Goal: Task Accomplishment & Management: Manage account settings

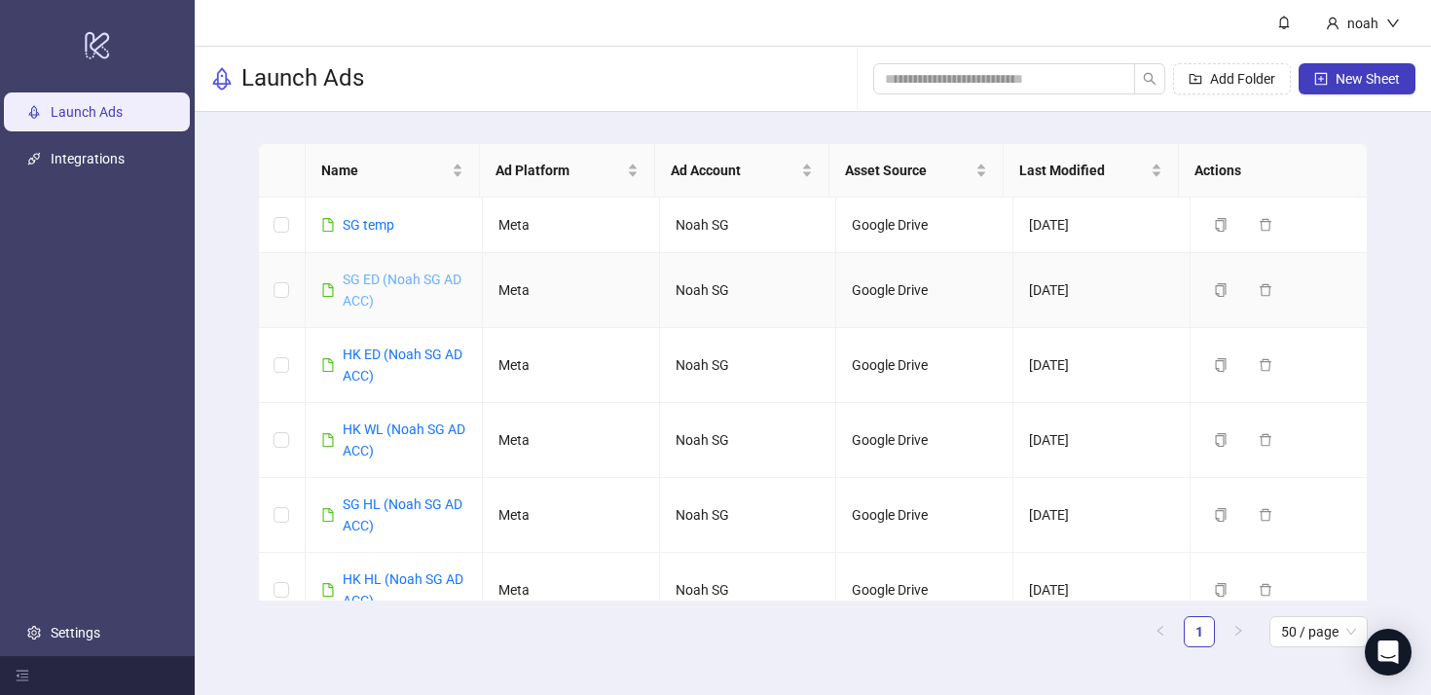
click at [412, 277] on link "SG ED (Noah SG AD ACC)" at bounding box center [402, 290] width 119 height 37
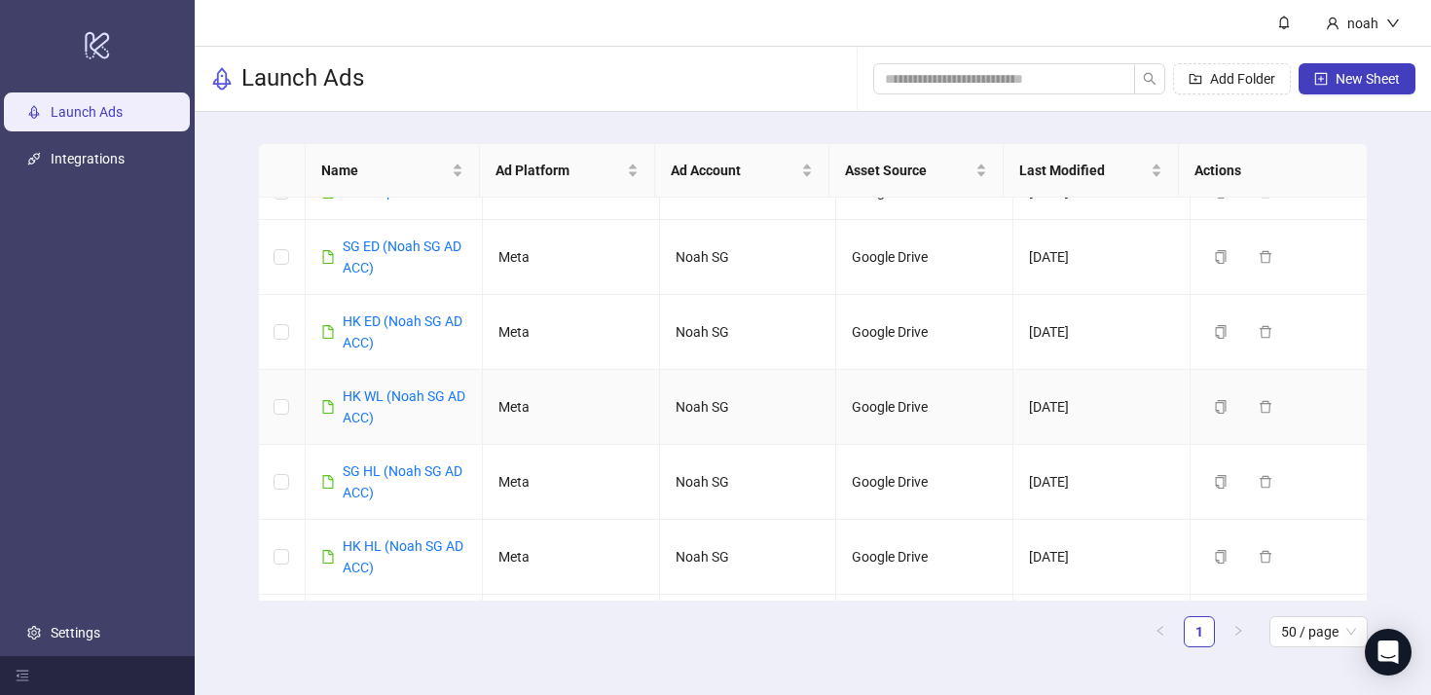
scroll to position [60, 0]
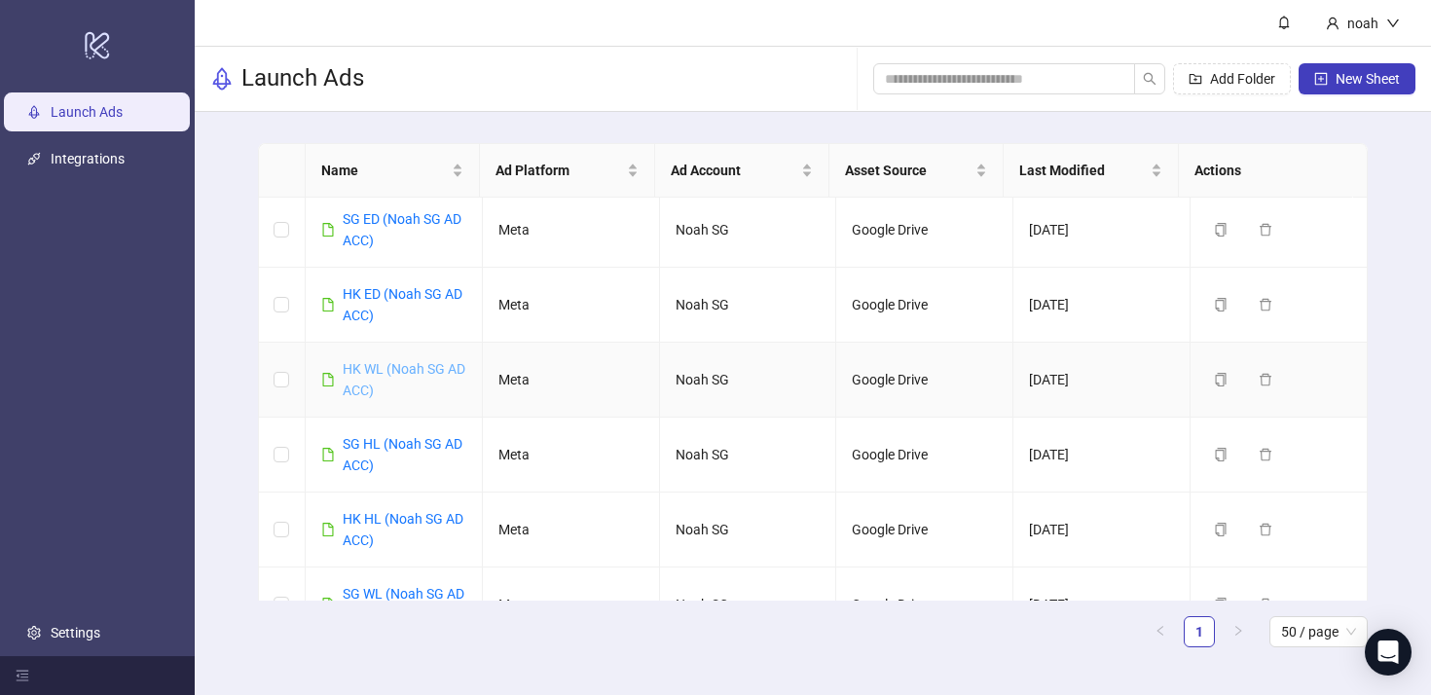
click at [428, 369] on link "HK WL (Noah SG AD ACC)" at bounding box center [404, 379] width 123 height 37
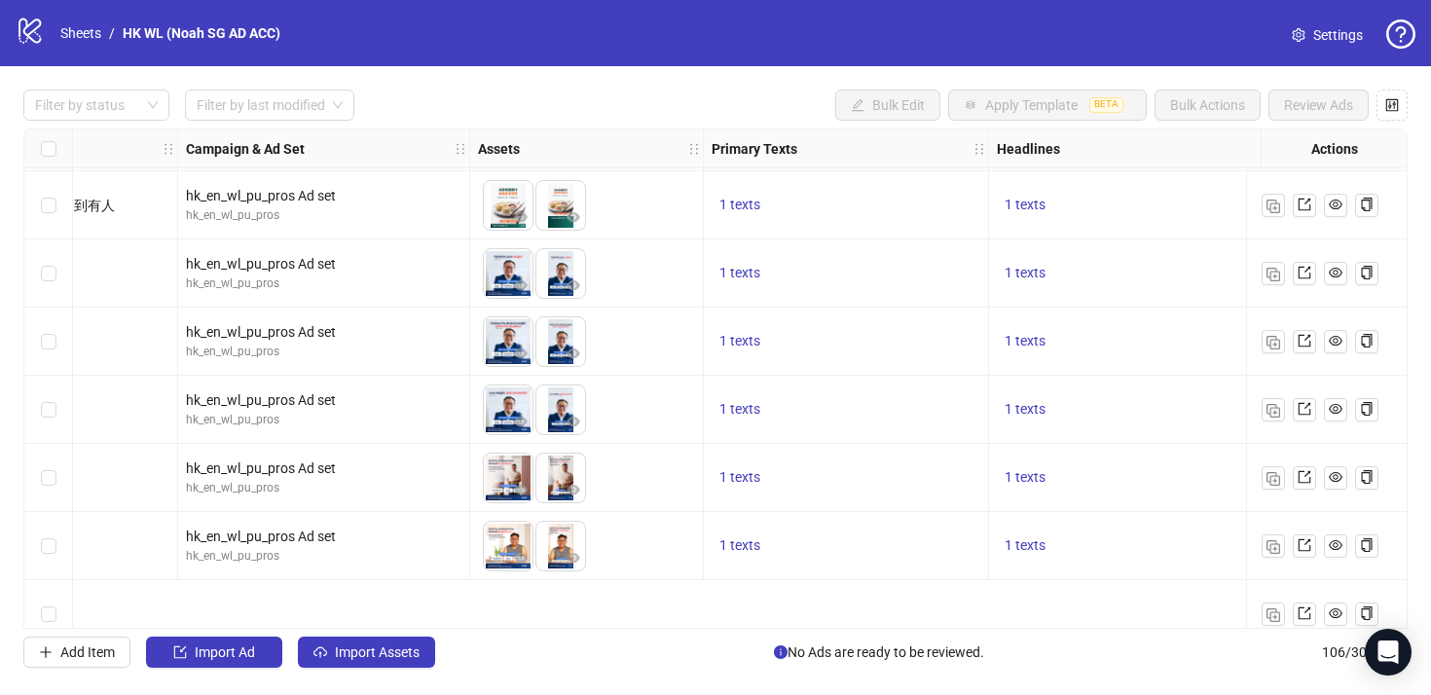
scroll to position [4487, 450]
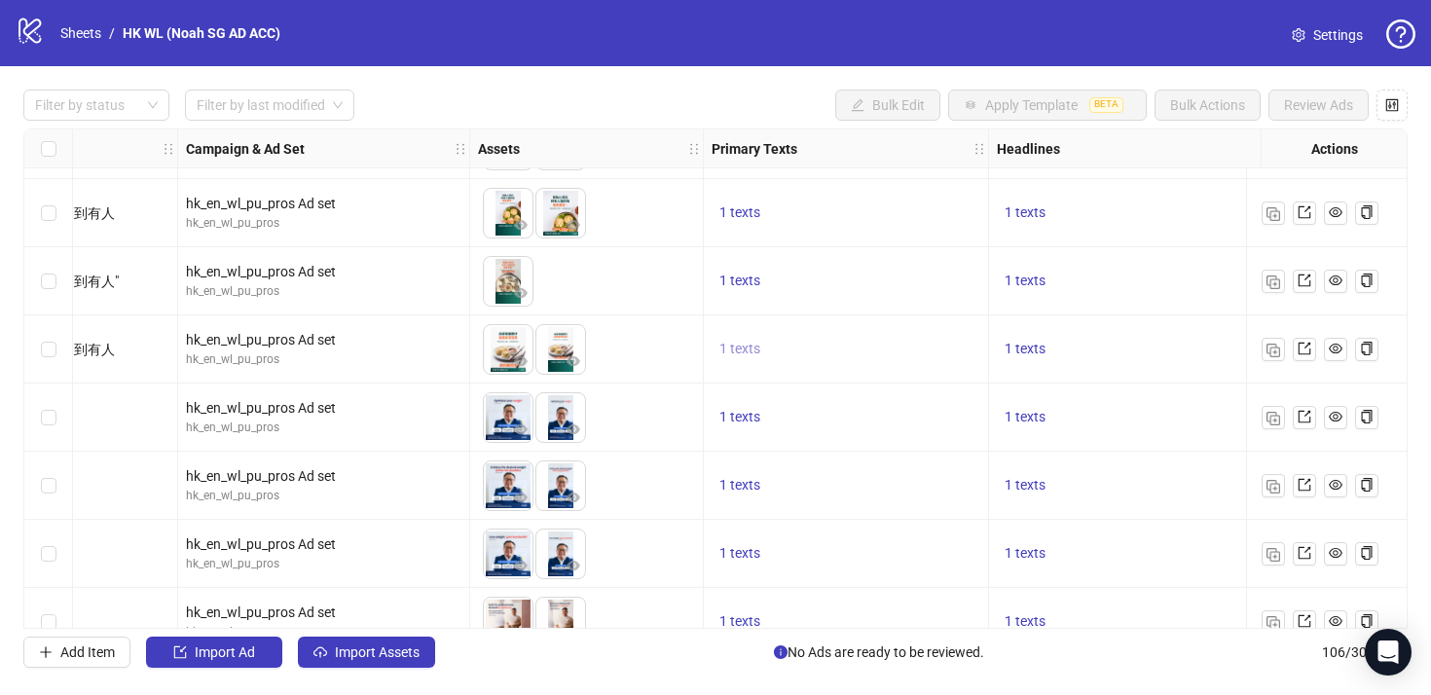
click at [750, 346] on span "1 texts" at bounding box center [739, 349] width 41 height 16
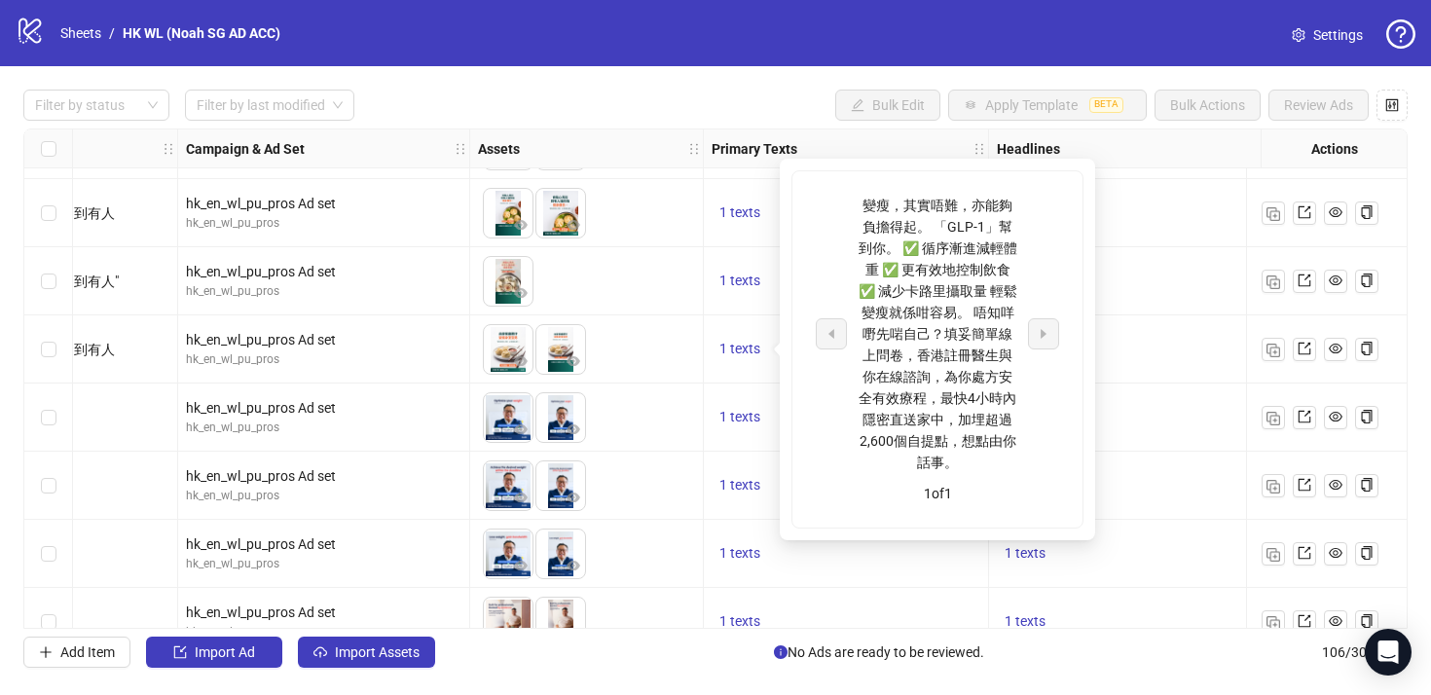
click at [700, 355] on div "To pick up a draggable item, press the space bar. While dragging, use the arrow…" at bounding box center [587, 349] width 234 height 68
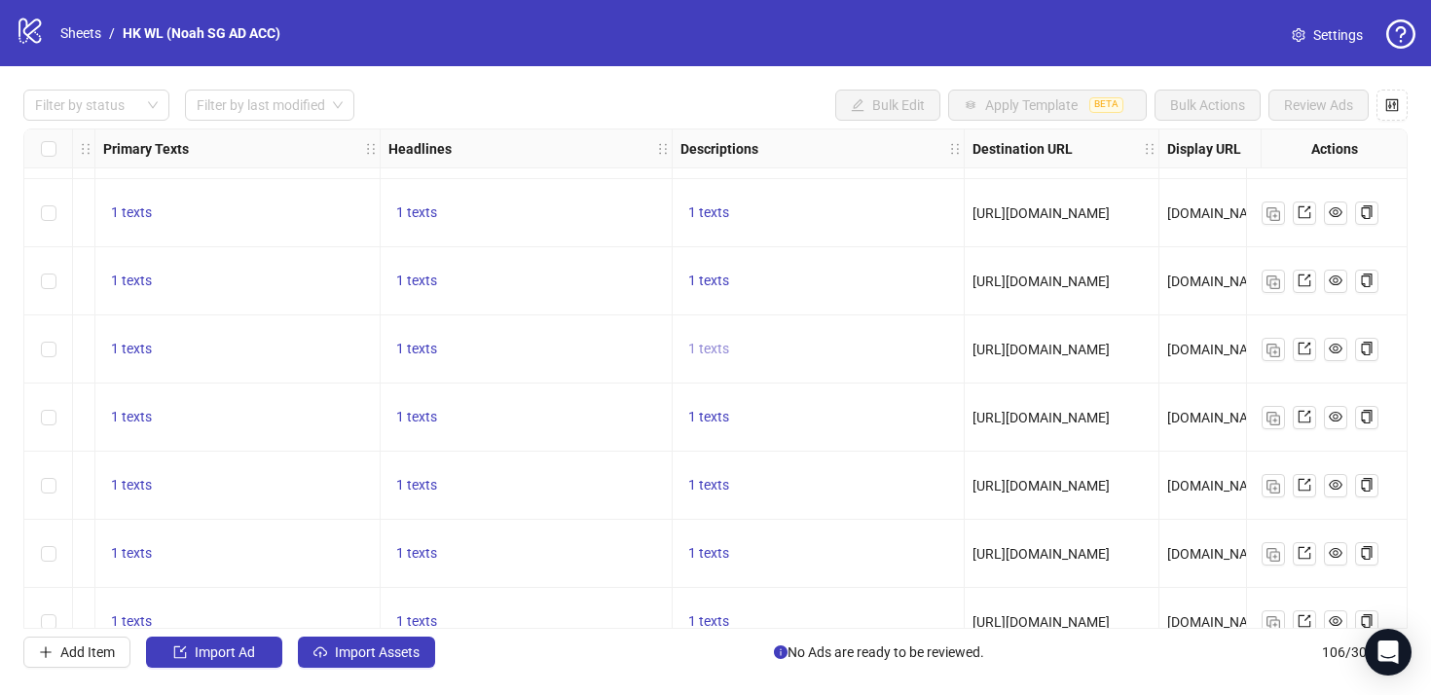
scroll to position [4487, 1375]
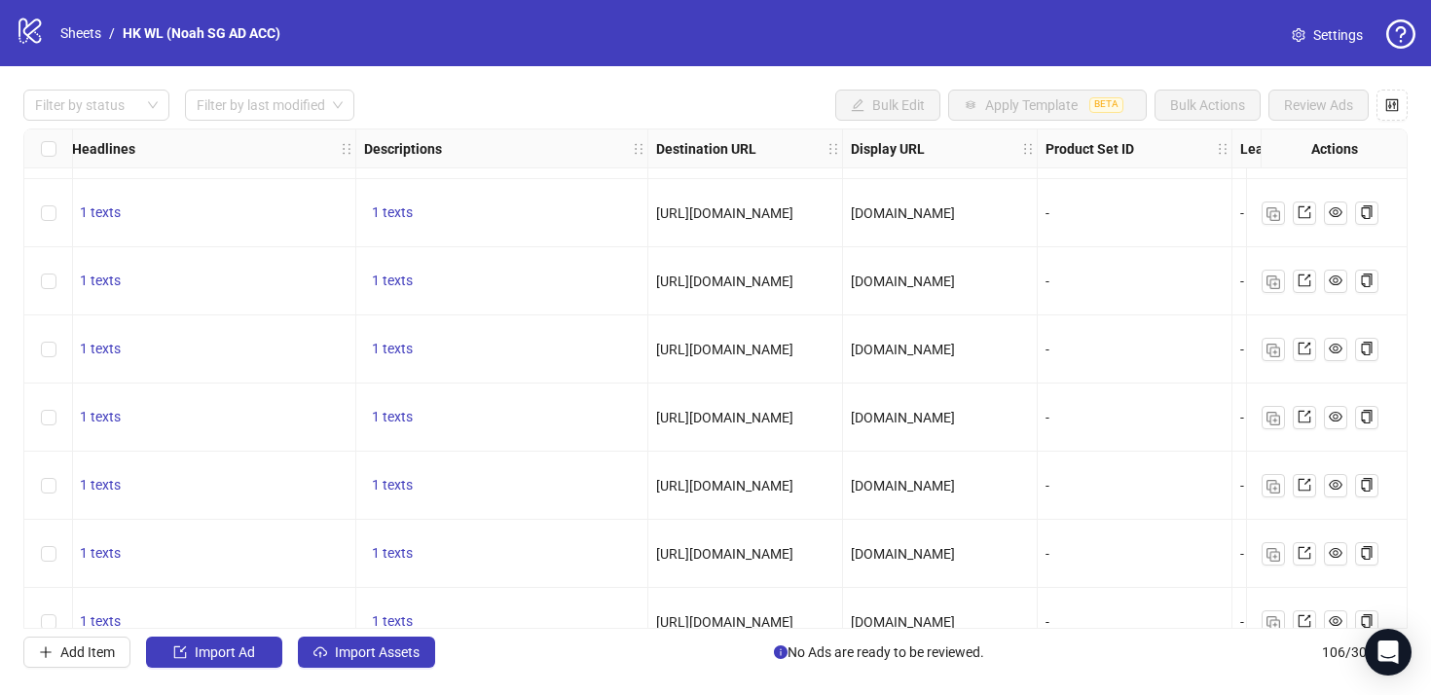
click at [755, 340] on div "[URL][DOMAIN_NAME]" at bounding box center [745, 349] width 178 height 21
click at [744, 346] on span "[URL][DOMAIN_NAME]" at bounding box center [724, 350] width 137 height 16
copy span "[URL][DOMAIN_NAME]"
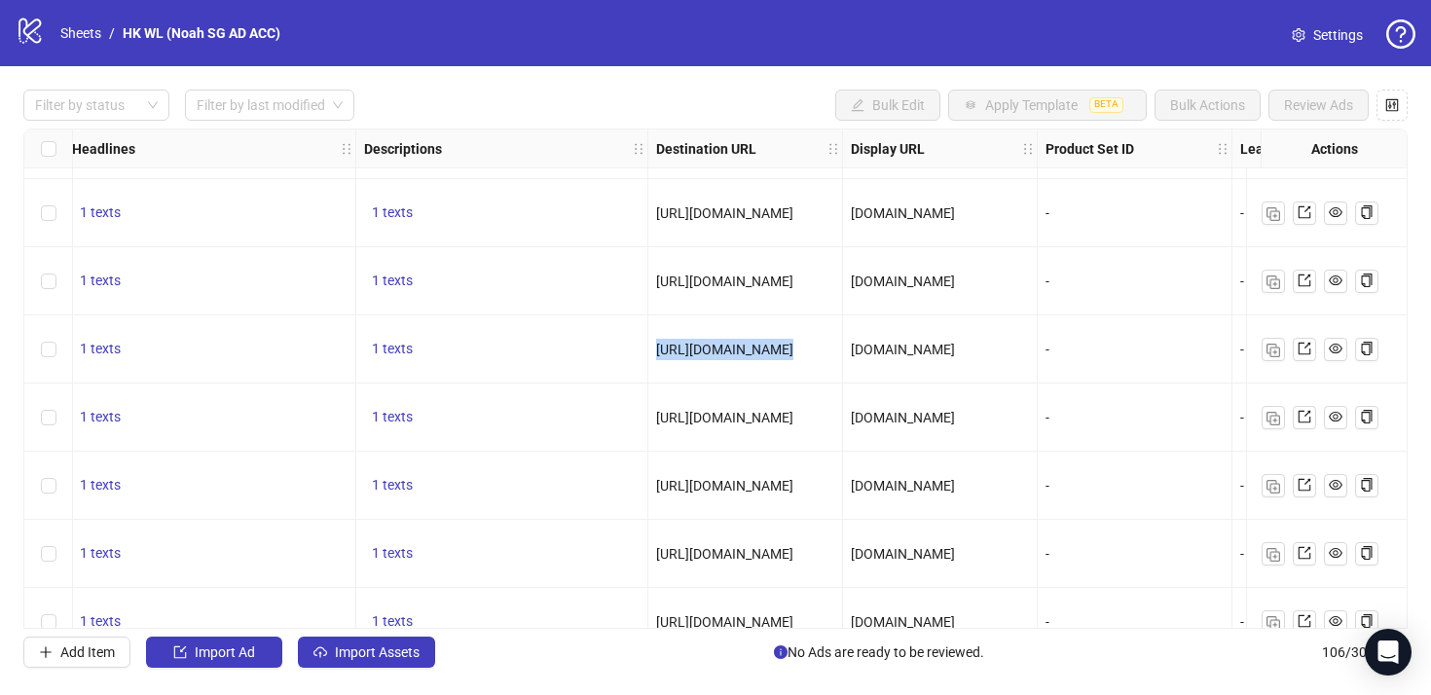
click at [1355, 33] on span "Settings" at bounding box center [1338, 34] width 50 height 21
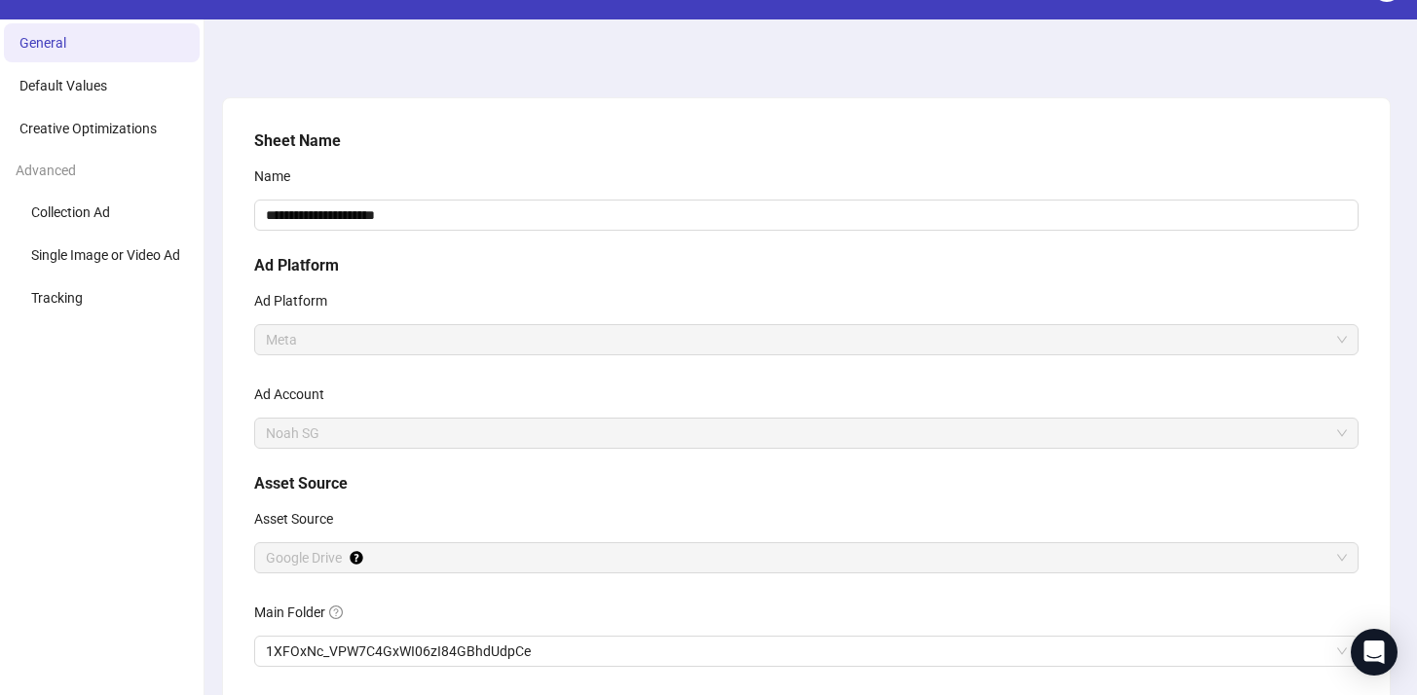
scroll to position [206, 0]
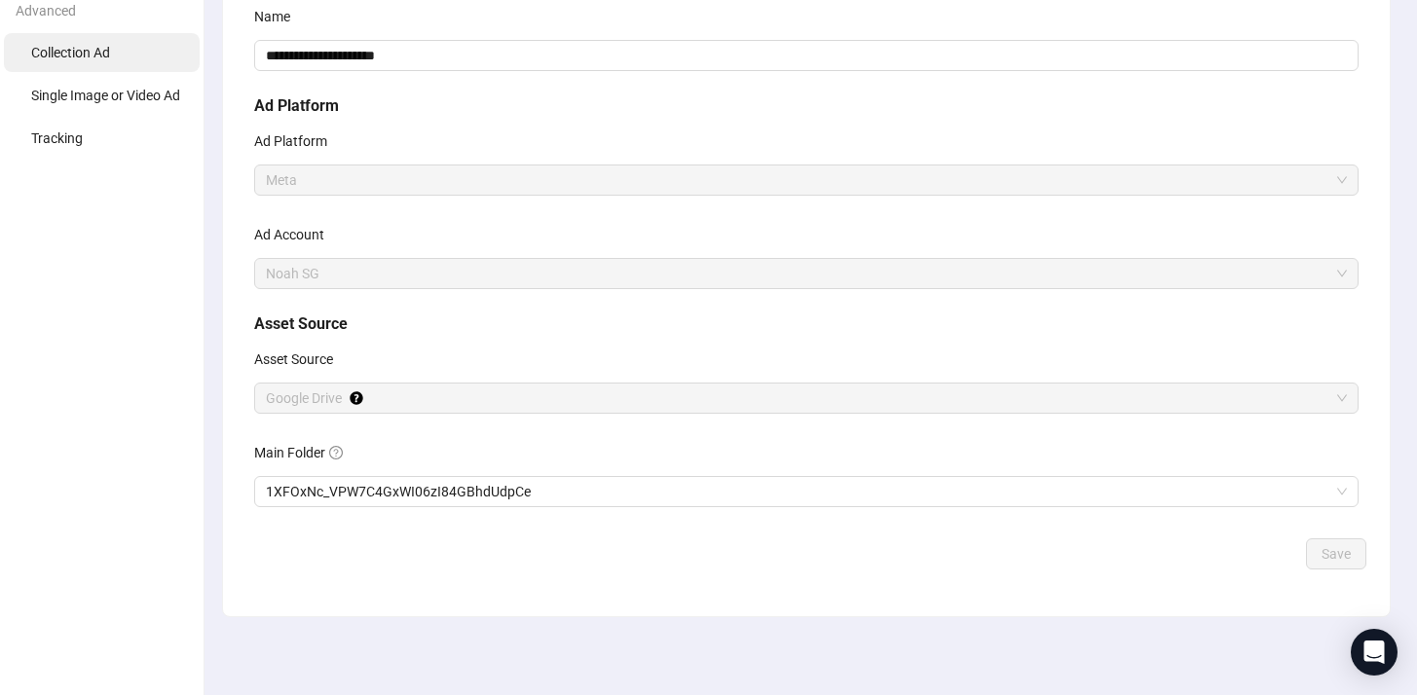
click at [110, 69] on li "Collection Ad" at bounding box center [102, 52] width 196 height 39
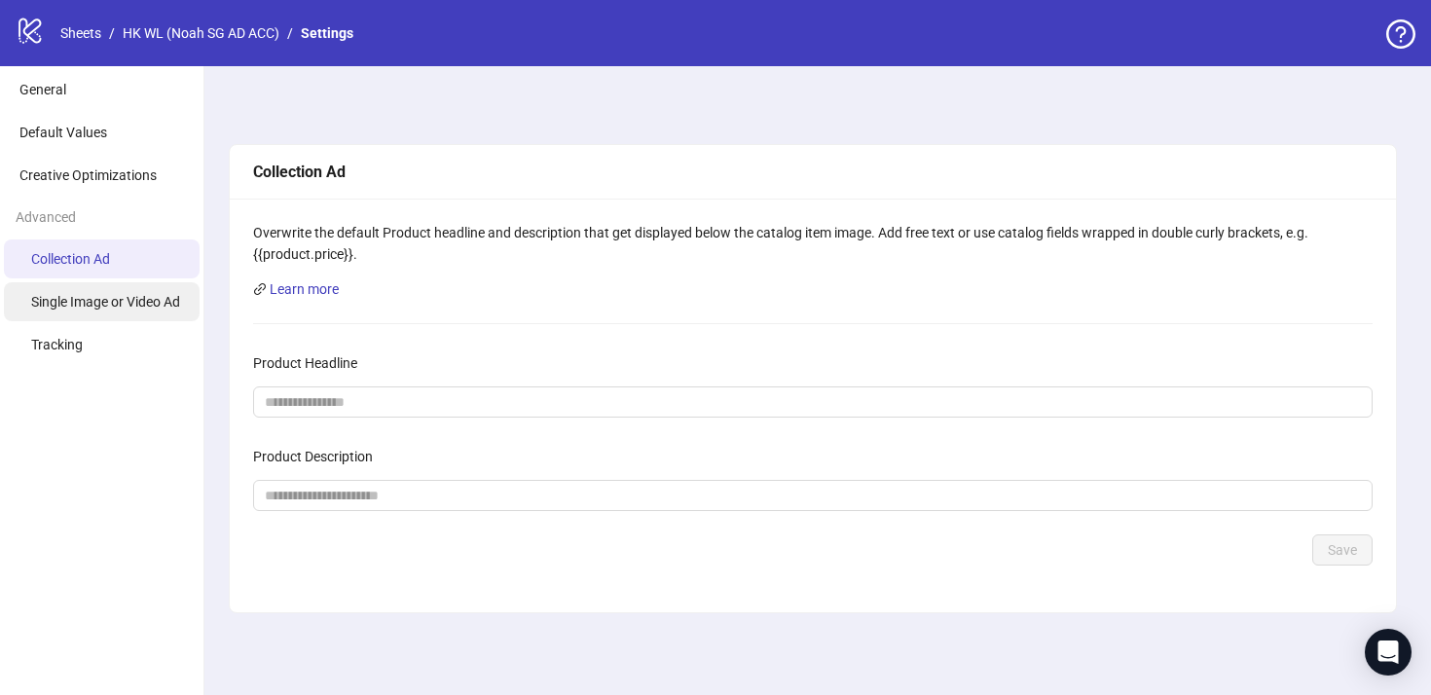
click at [159, 320] on li "Single Image or Video Ad" at bounding box center [102, 301] width 196 height 39
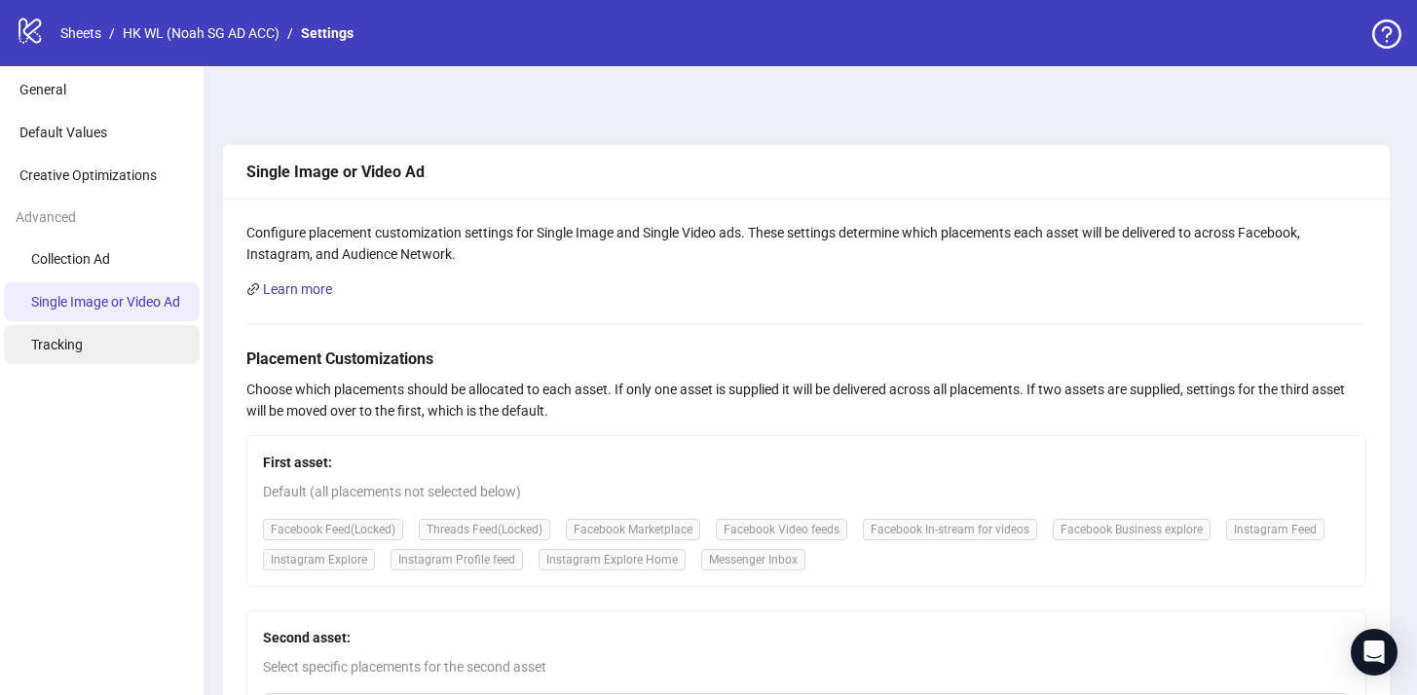
click at [140, 346] on li "Tracking" at bounding box center [102, 344] width 196 height 39
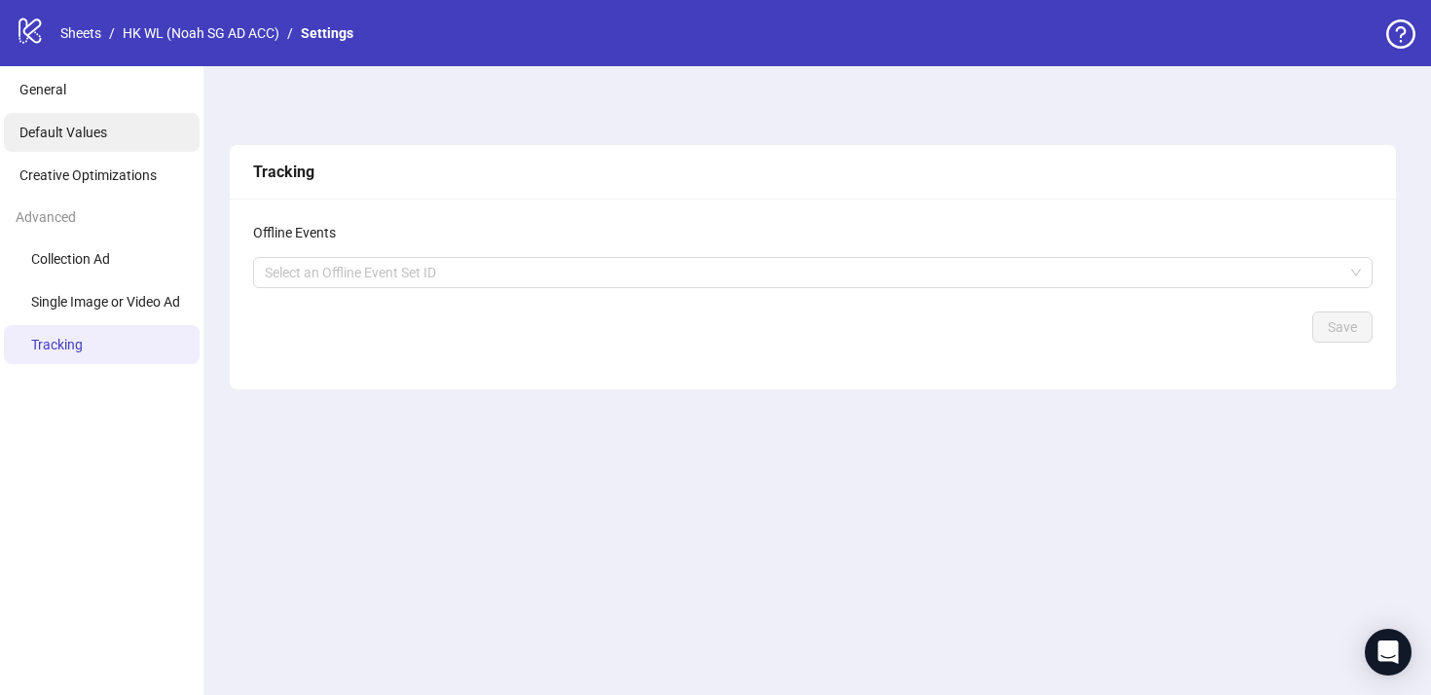
click at [89, 130] on span "Default Values" at bounding box center [63, 133] width 88 height 16
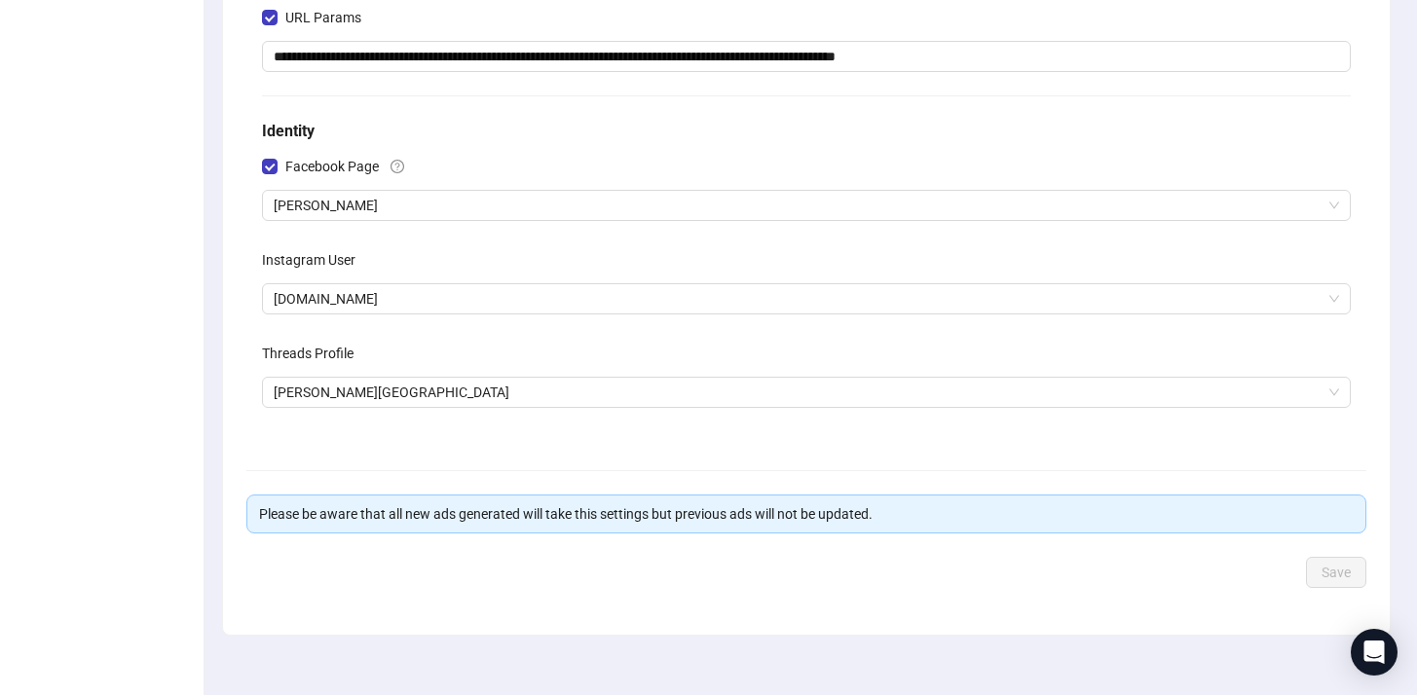
scroll to position [496, 0]
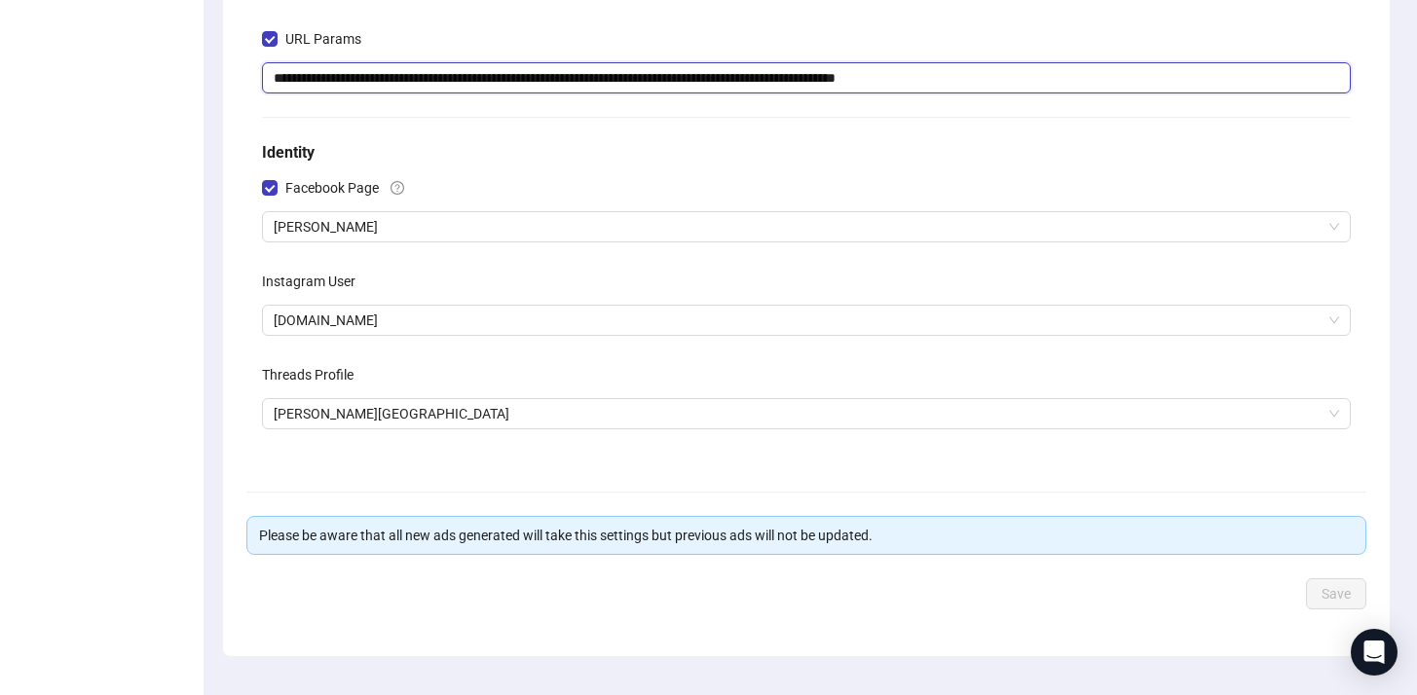
click at [377, 81] on input "**********" at bounding box center [806, 77] width 1088 height 31
